Goal: Task Accomplishment & Management: Manage account settings

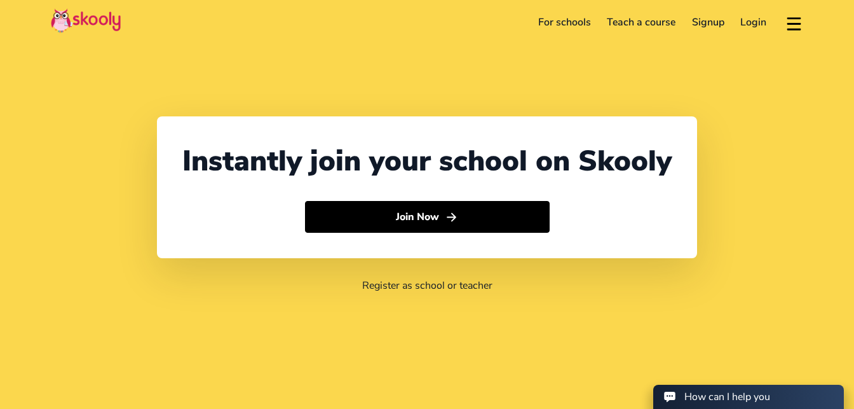
select select "60"
select select "[GEOGRAPHIC_DATA]"
select select "[GEOGRAPHIC_DATA]/Kuala_Lumpur"
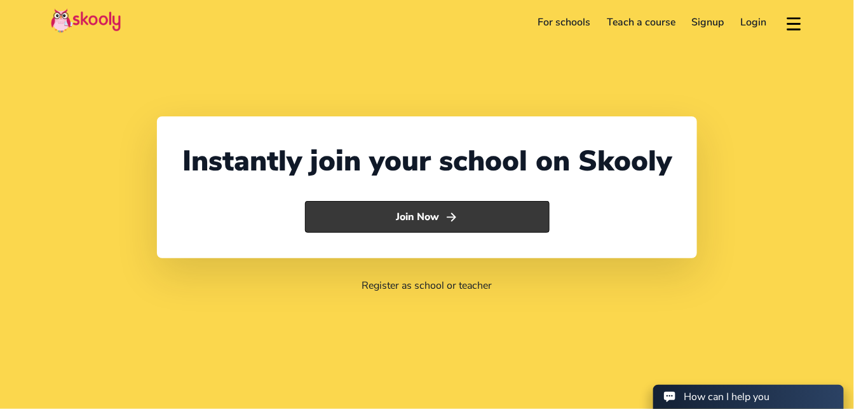
click at [500, 233] on button "Join Now" at bounding box center [427, 217] width 245 height 32
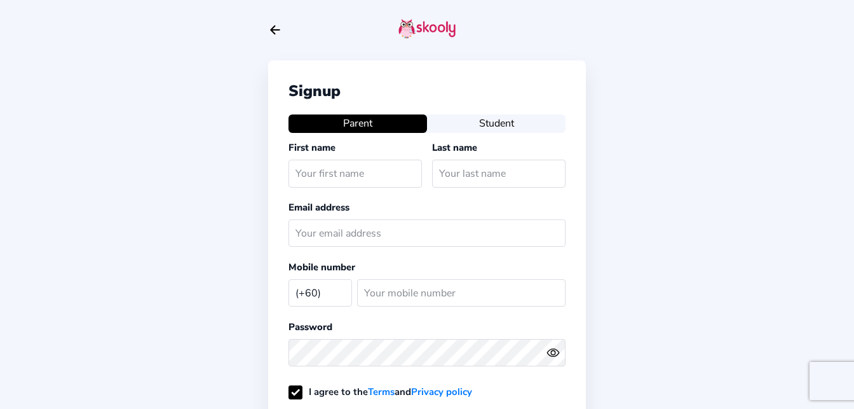
select select "MY"
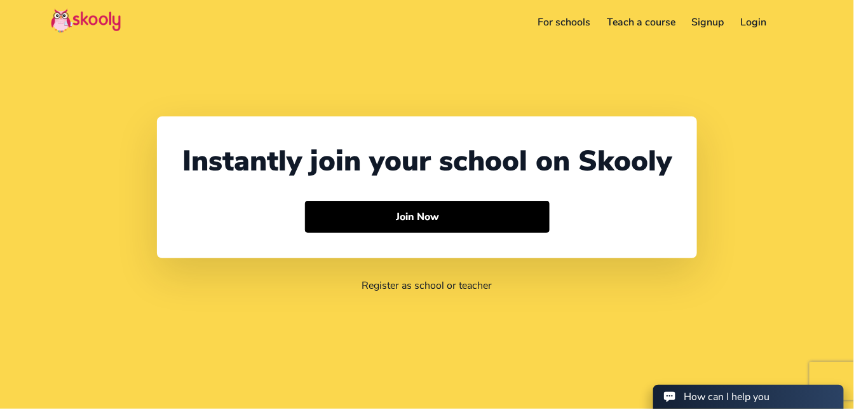
select select "60"
select select "[GEOGRAPHIC_DATA]"
select select "[GEOGRAPHIC_DATA]/Kuala_Lumpur"
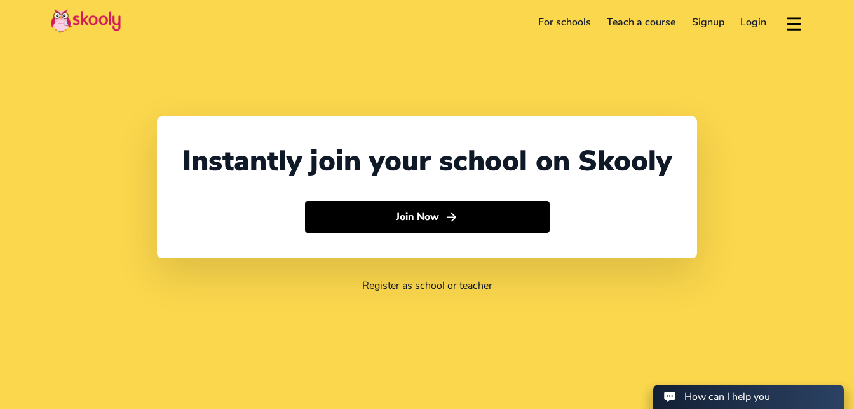
select select "60"
select select "[GEOGRAPHIC_DATA]"
select select "[GEOGRAPHIC_DATA]/Kuala_Lumpur"
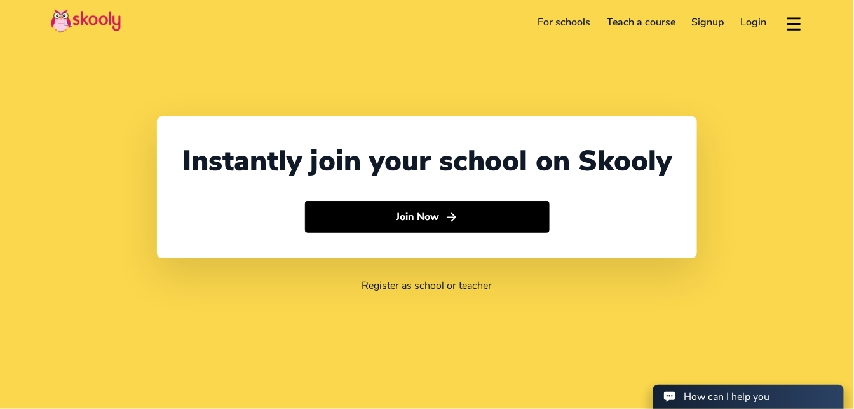
click at [757, 22] on link "Login" at bounding box center [754, 22] width 43 height 20
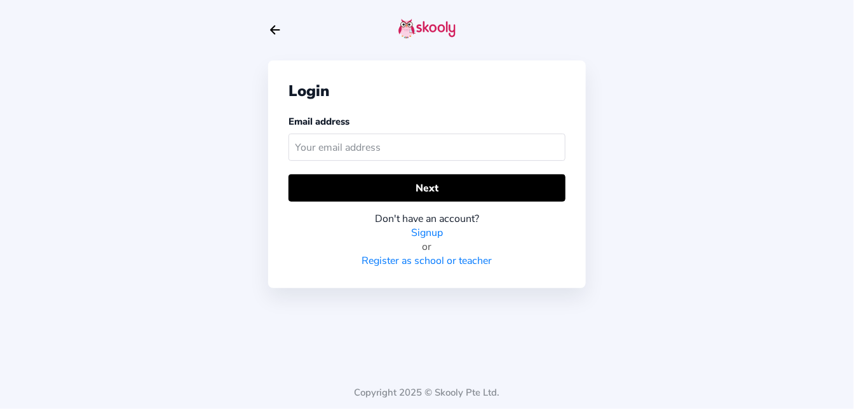
type input "J"
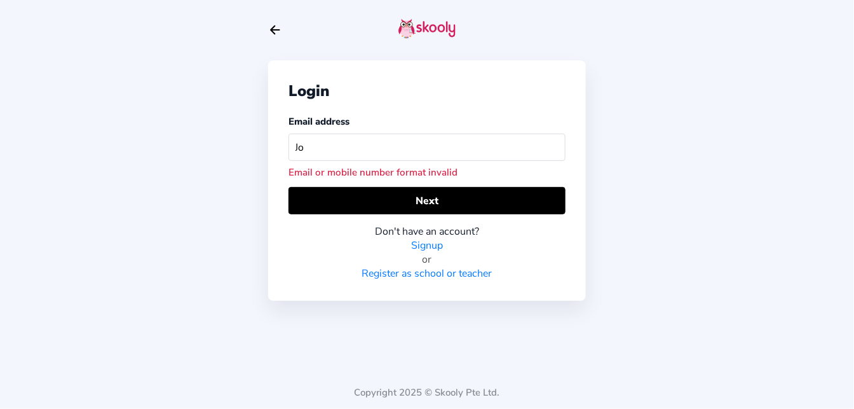
type input "J"
type input "O"
type input "Z"
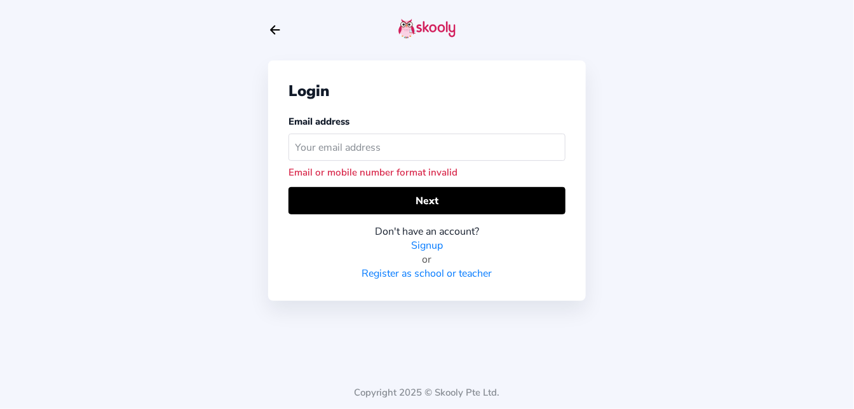
type input "P"
type input "O"
type input "I"
type input "O"
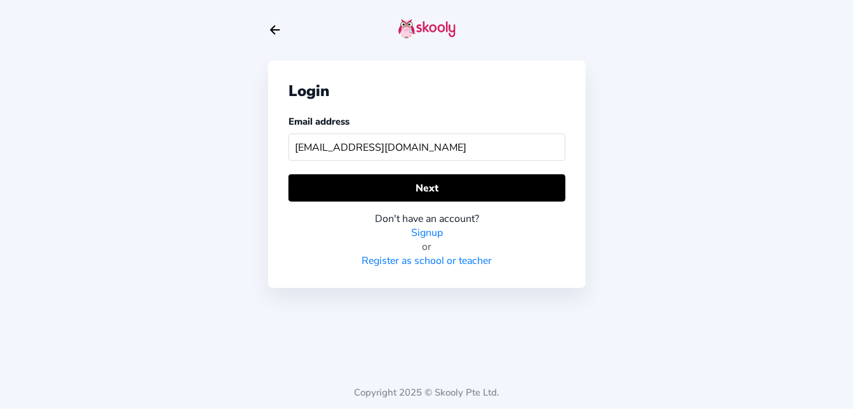
type input "Operation@flow-official.com"
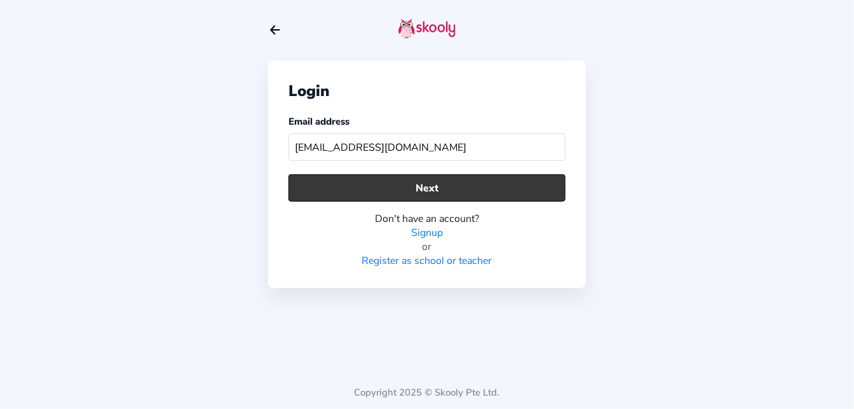
click at [498, 192] on button "Next" at bounding box center [426, 187] width 277 height 27
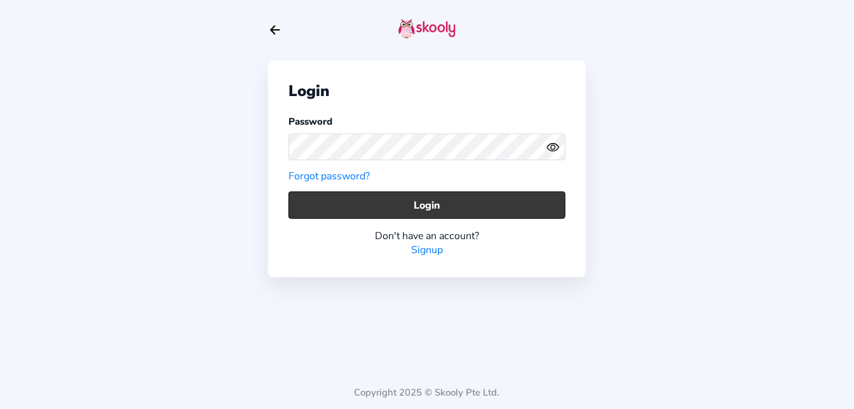
click at [532, 205] on button "Login" at bounding box center [426, 204] width 277 height 27
